Goal: Find specific page/section: Find specific page/section

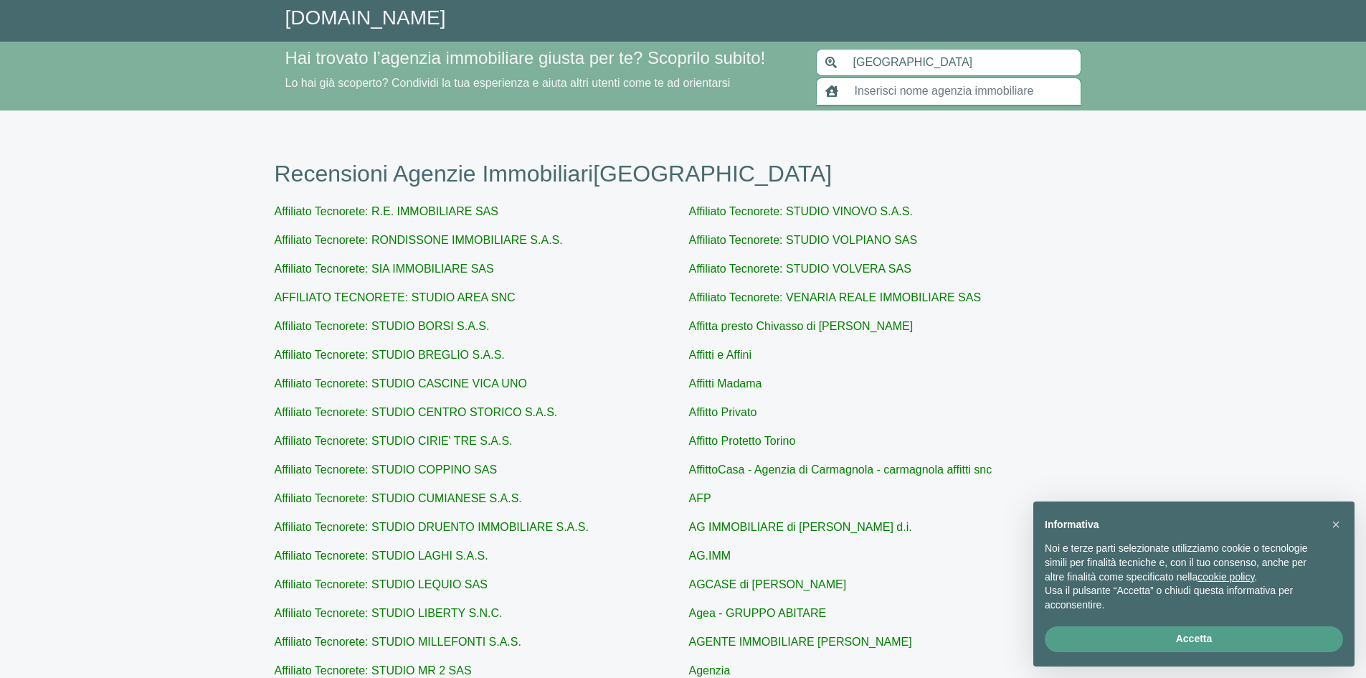
click at [951, 92] on input "text" at bounding box center [963, 90] width 235 height 27
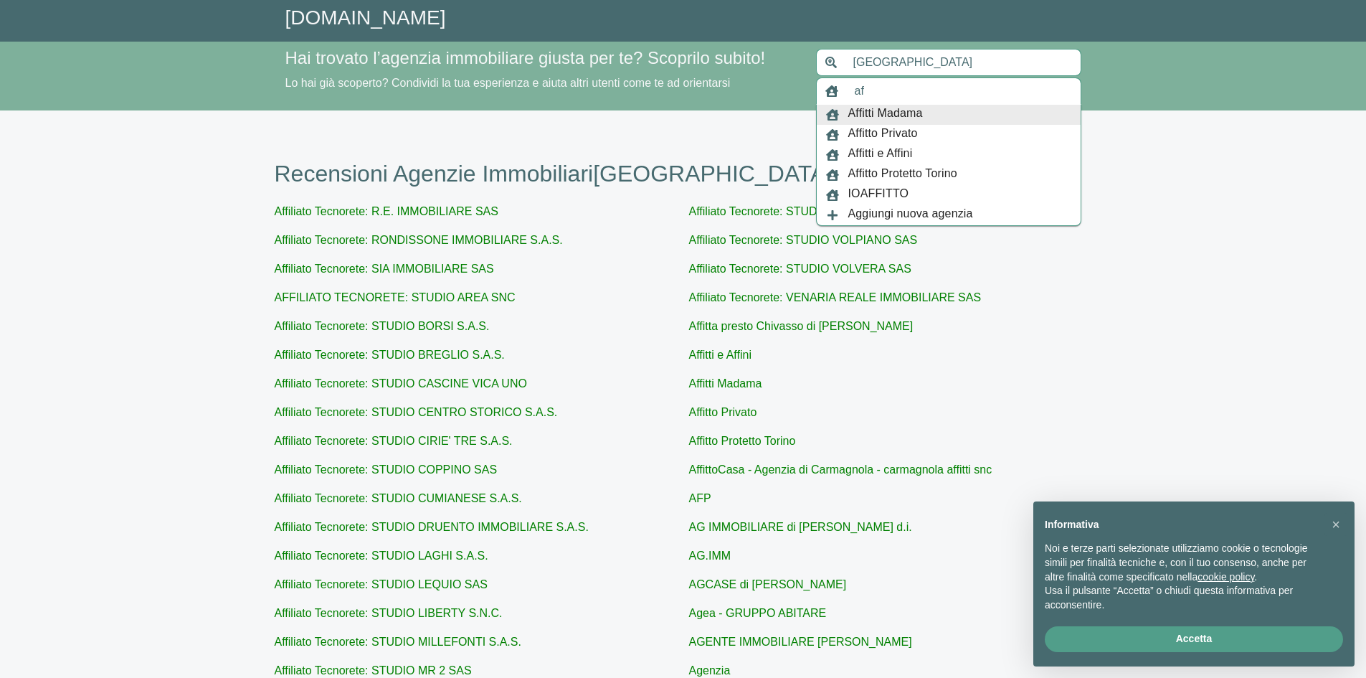
type input "a"
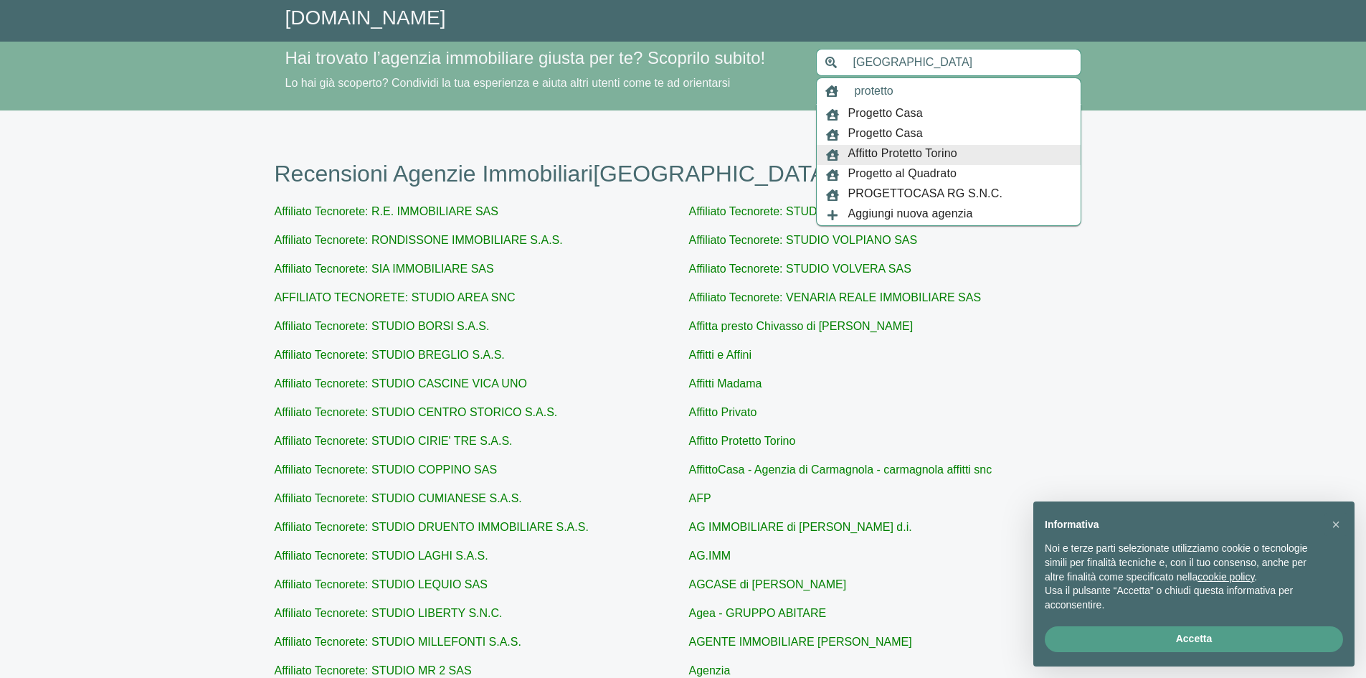
click at [923, 146] on span "Affitto Protetto Torino" at bounding box center [902, 155] width 109 height 20
type input "Affitto Protetto Torino"
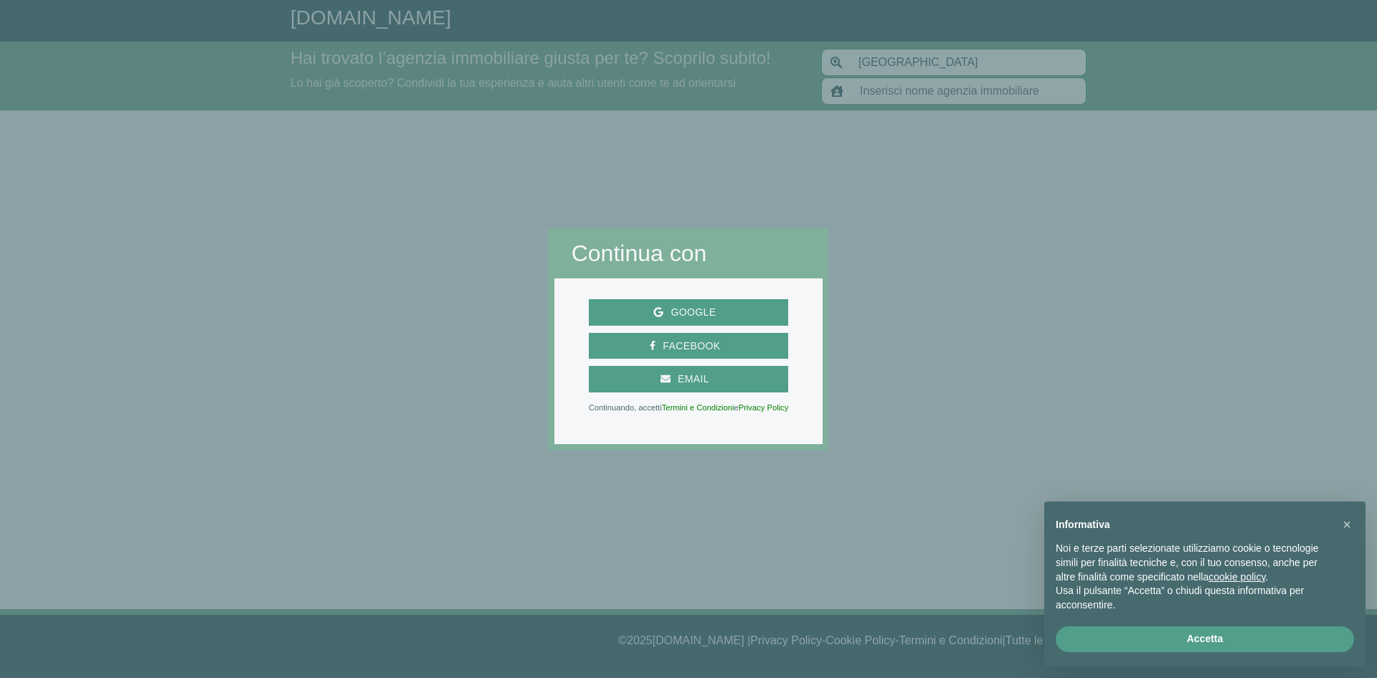
click at [916, 194] on div at bounding box center [1102, 339] width 549 height 678
click at [1344, 518] on span "×" at bounding box center [1346, 524] width 9 height 16
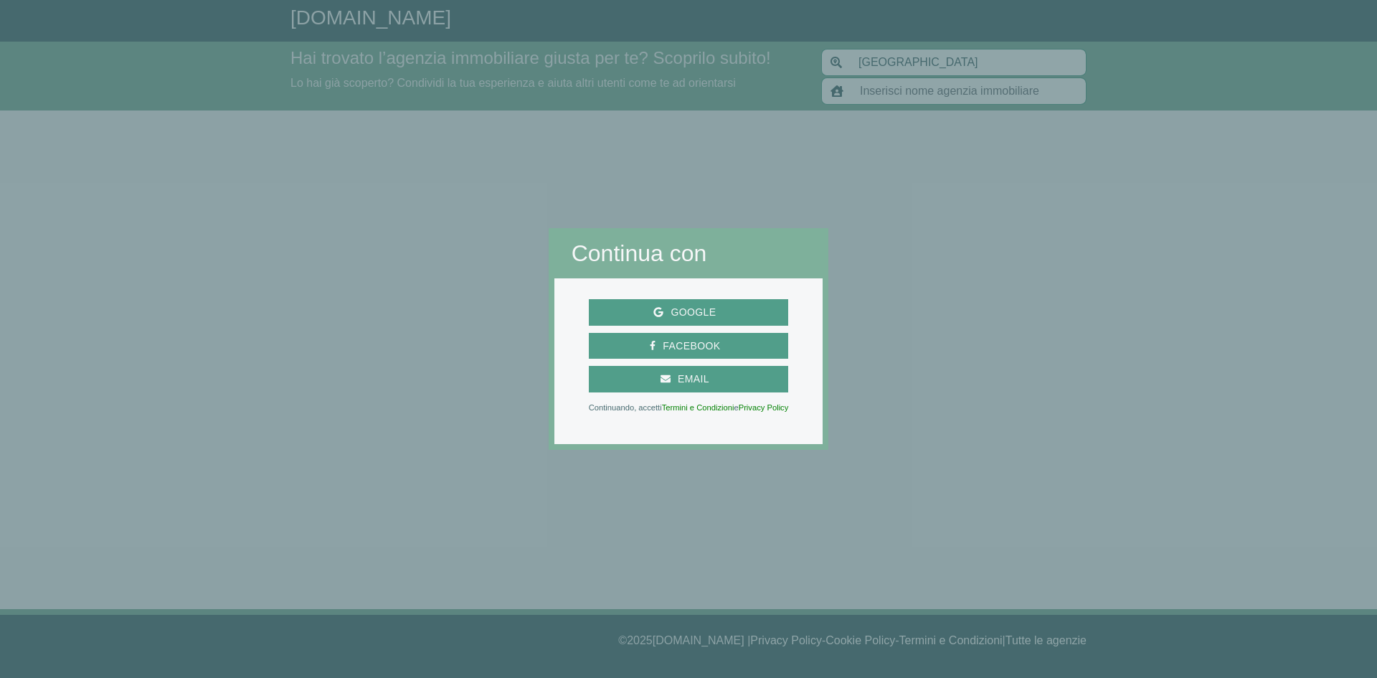
click at [871, 295] on div at bounding box center [1102, 339] width 549 height 678
